Goal: Task Accomplishment & Management: Manage account settings

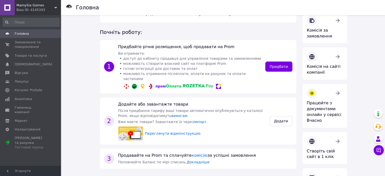
scroll to position [76, 0]
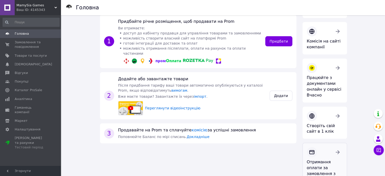
click at [34, 105] on span "Гаманець компанії" at bounding box center [31, 109] width 32 height 9
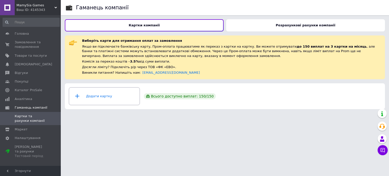
click at [86, 97] on div "Додати картку" at bounding box center [104, 96] width 64 height 15
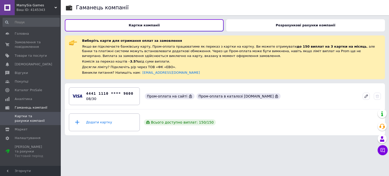
click at [292, 25] on b "Розрахункові рахунки компанії" at bounding box center [305, 25] width 59 height 4
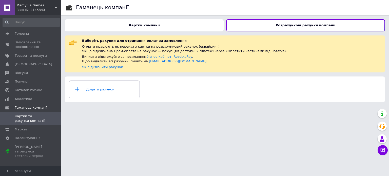
click at [208, 26] on div "Картки компанії" at bounding box center [144, 25] width 159 height 12
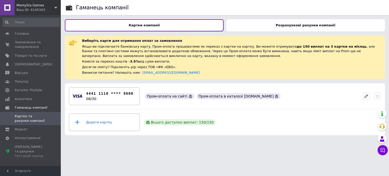
click at [285, 26] on b "Розрахункові рахунки компанії" at bounding box center [305, 25] width 59 height 4
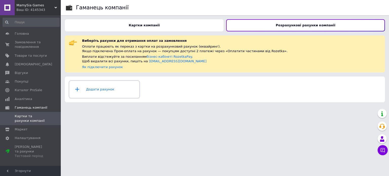
click at [111, 90] on div "Додати рахунок" at bounding box center [104, 89] width 64 height 15
click at [184, 26] on div "Картки компанії" at bounding box center [144, 25] width 159 height 12
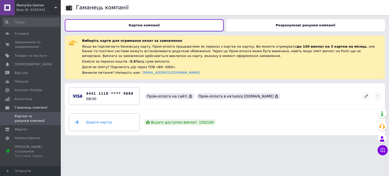
click at [259, 24] on div "Розрахункові рахунки компанії" at bounding box center [305, 25] width 159 height 12
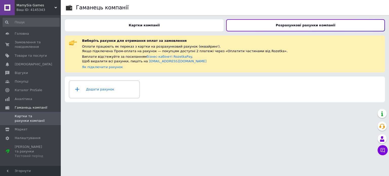
click at [182, 27] on div "Картки компанії" at bounding box center [144, 25] width 159 height 12
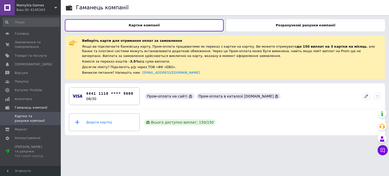
click at [168, 108] on div "4441 1110 **** 9600 08/30 Пром-оплата на сайті Пром-оплата в каталозі [DOMAIN_N…" at bounding box center [225, 96] width 320 height 26
click at [266, 27] on div "Розрахункові рахунки компанії" at bounding box center [305, 25] width 159 height 12
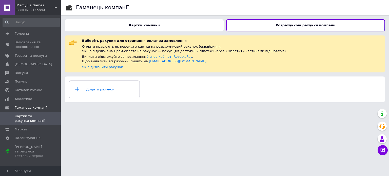
click at [189, 24] on div "Картки компанії" at bounding box center [144, 25] width 159 height 12
